Goal: Navigation & Orientation: Find specific page/section

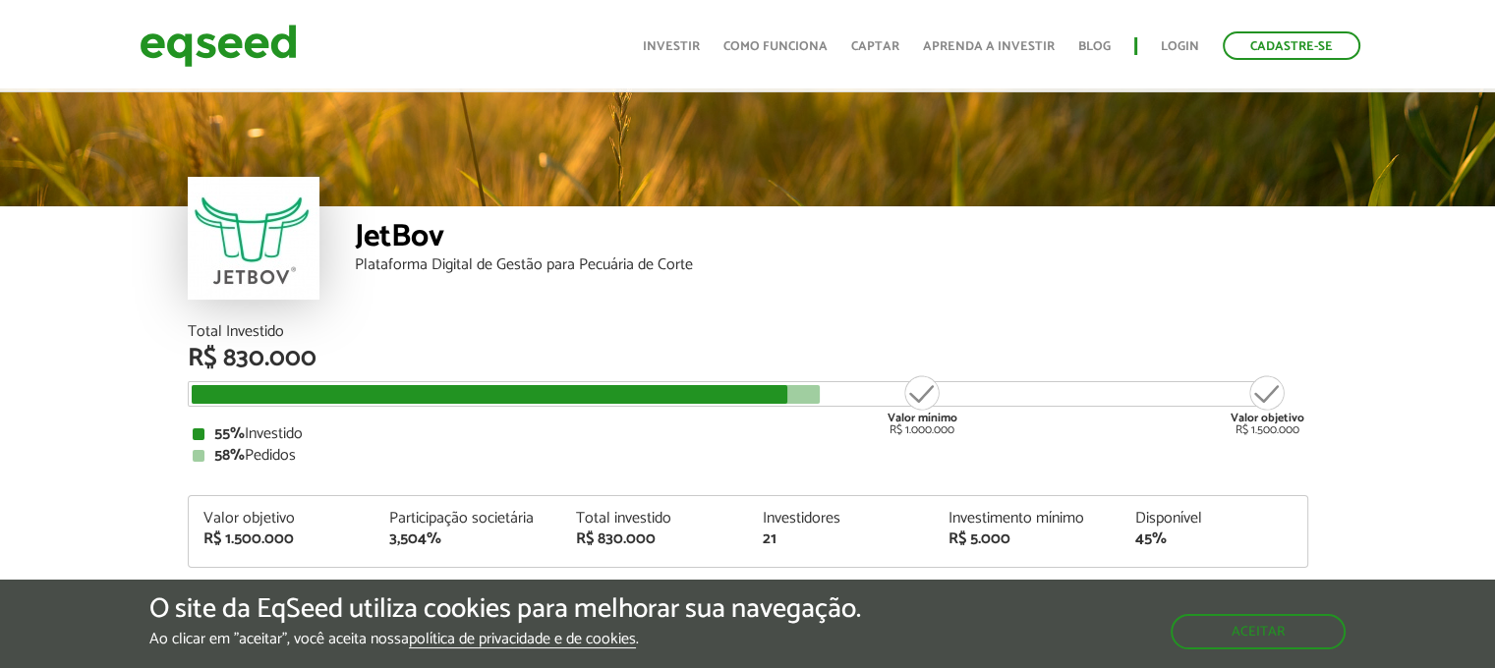
scroll to position [2362, 0]
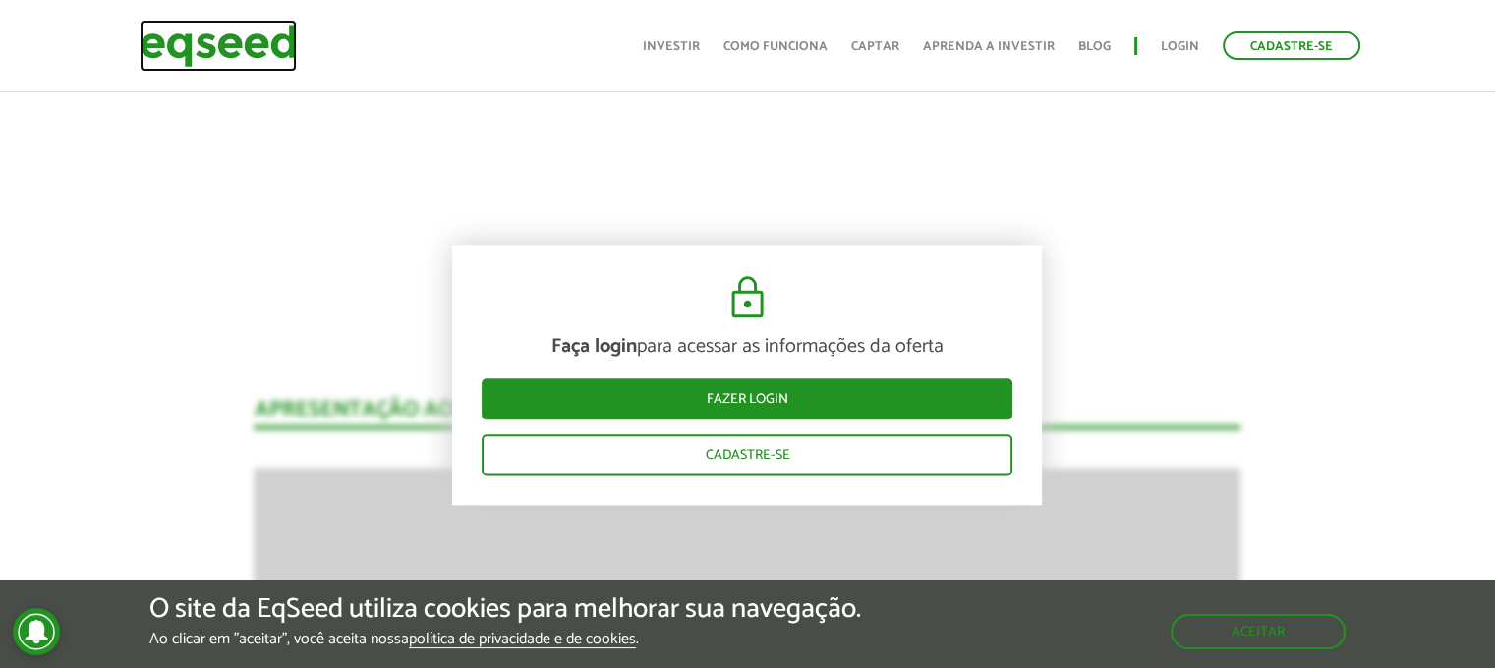
click at [239, 38] on img at bounding box center [218, 46] width 157 height 52
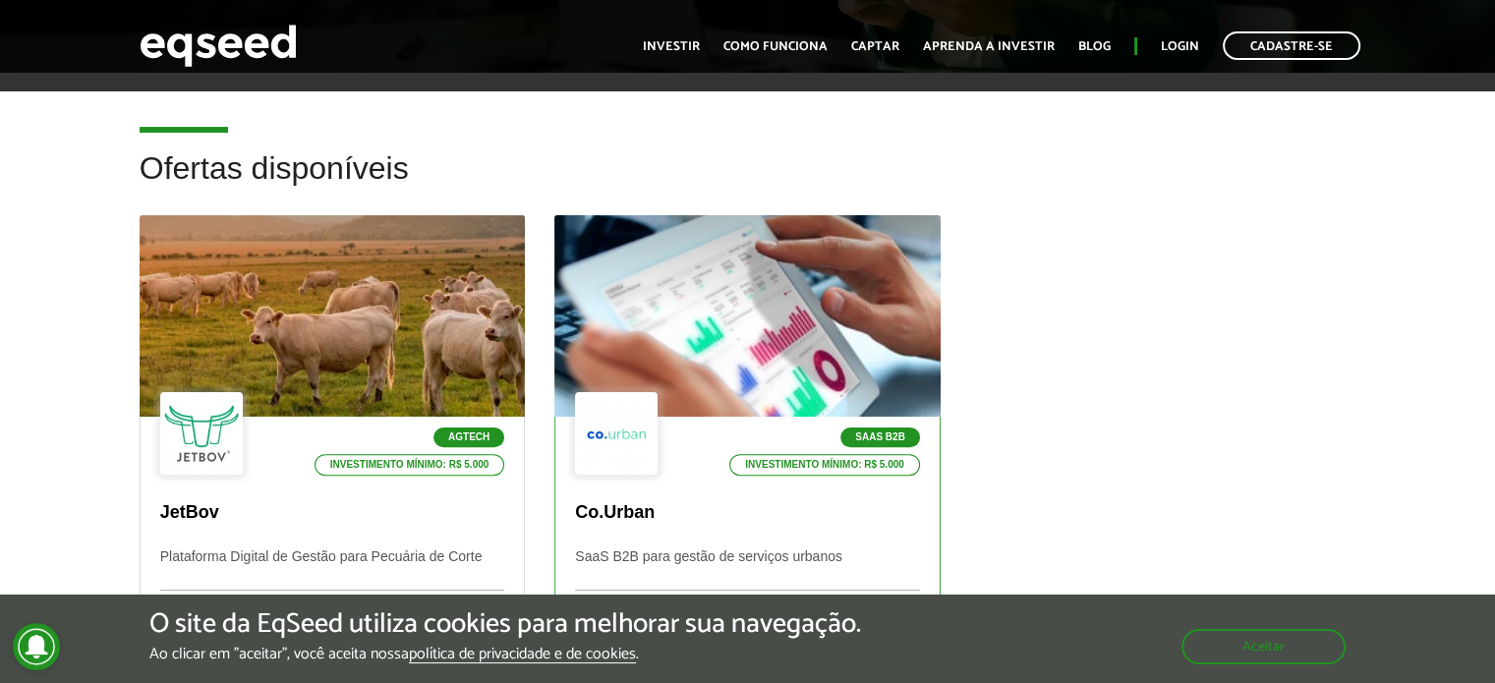
scroll to position [491, 0]
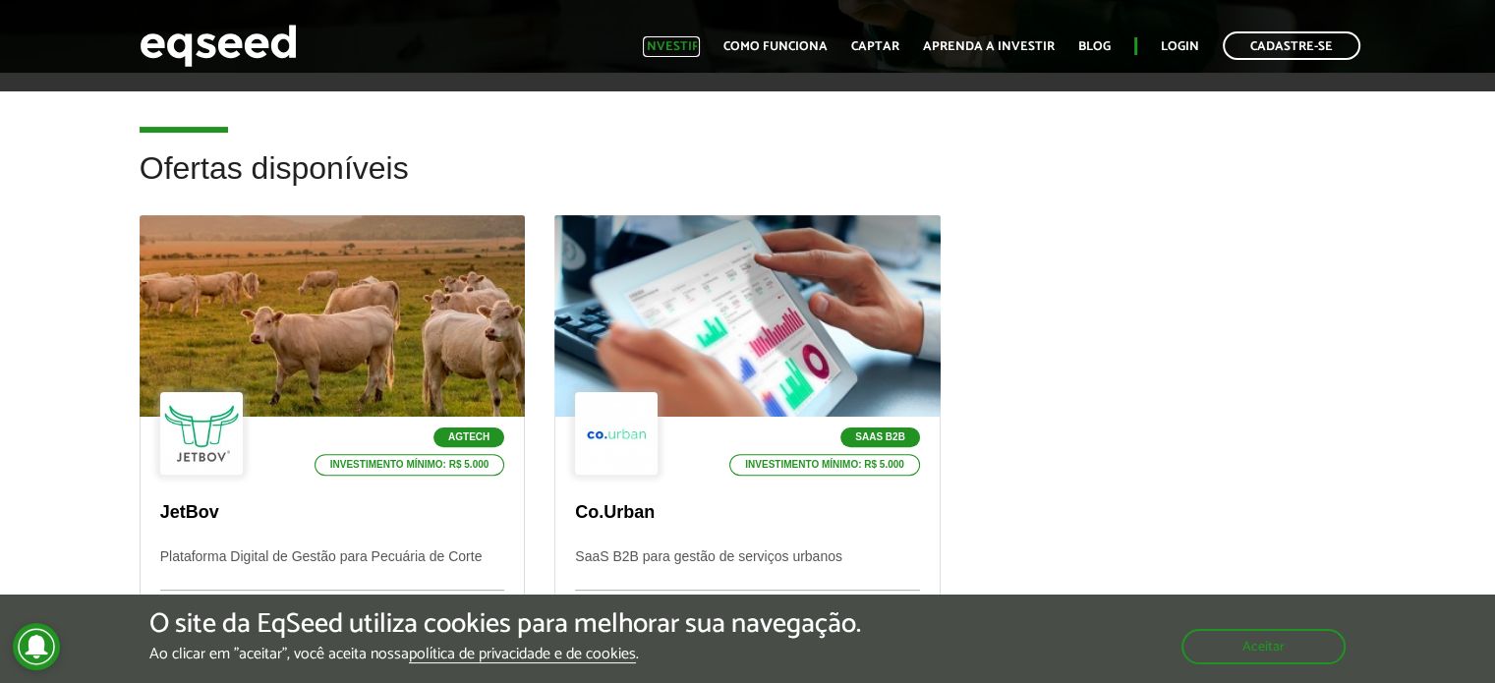
click at [691, 46] on link "Investir" at bounding box center [671, 46] width 57 height 13
